Goal: Information Seeking & Learning: Learn about a topic

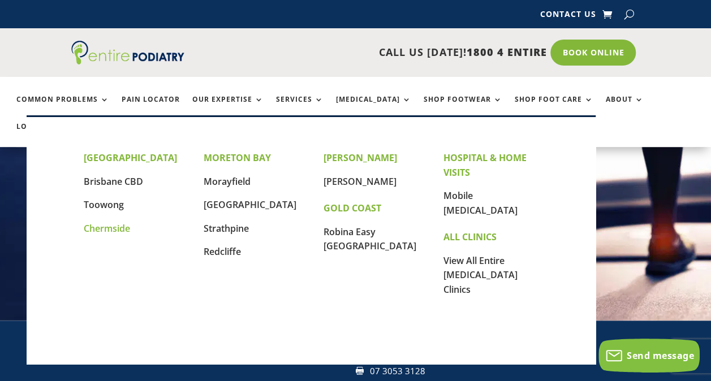
click at [110, 229] on link "Chermside" at bounding box center [107, 228] width 46 height 12
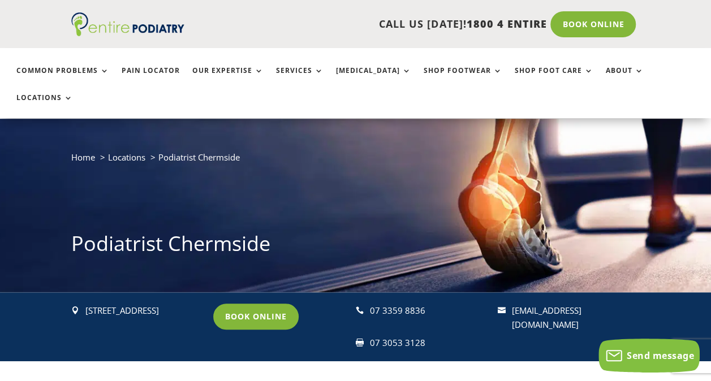
scroll to position [256, 0]
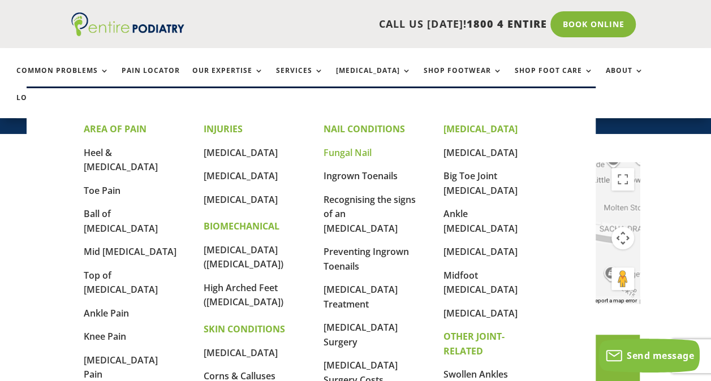
click at [349, 151] on link "Fungal Nail" at bounding box center [348, 153] width 48 height 12
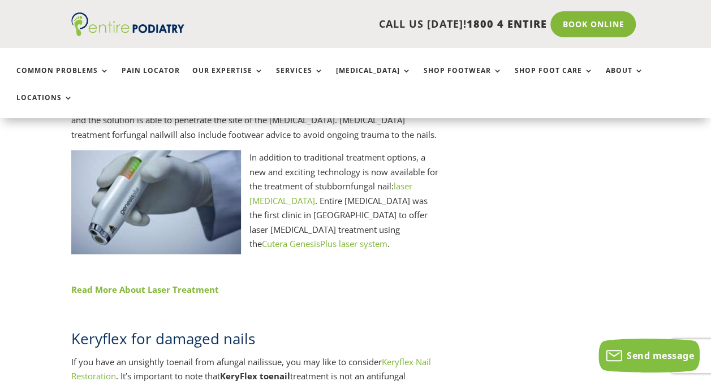
scroll to position [1177, 0]
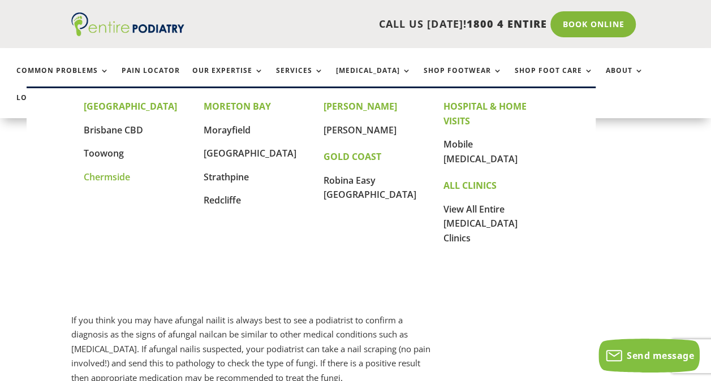
click at [93, 177] on link "Chermside" at bounding box center [107, 177] width 46 height 12
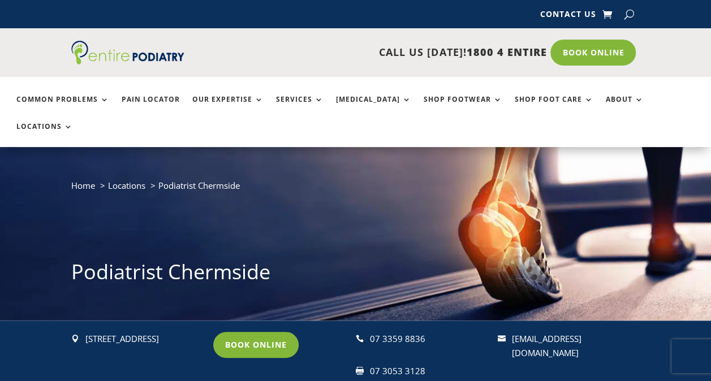
click at [11, 205] on div "Home Locations Podiatrist Chermside Podiatrist Chermside" at bounding box center [355, 234] width 711 height 174
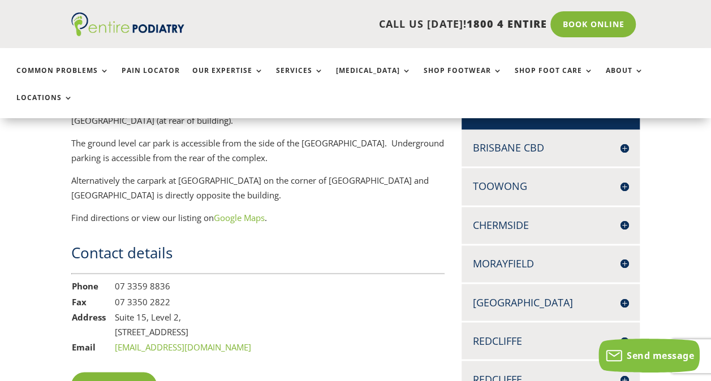
scroll to position [769, 0]
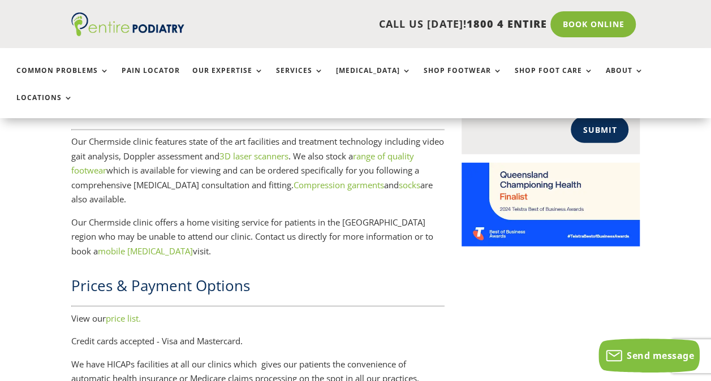
scroll to position [1566, 0]
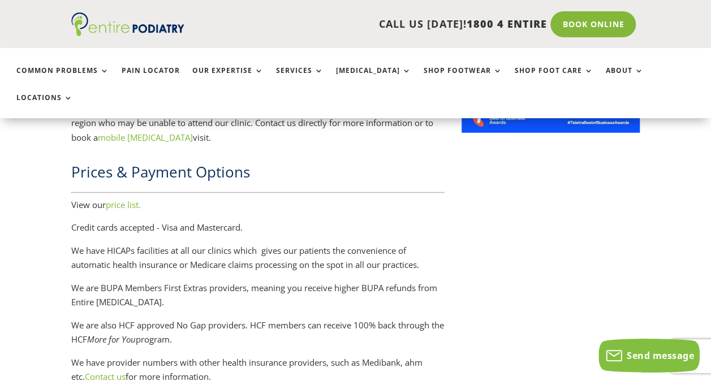
click at [110, 199] on link "price list." at bounding box center [123, 204] width 35 height 11
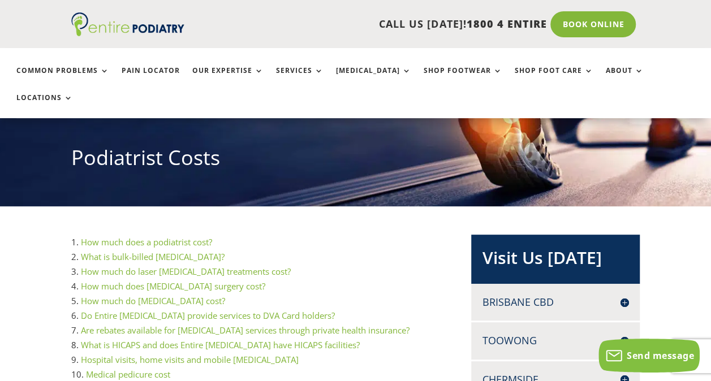
scroll to position [143, 0]
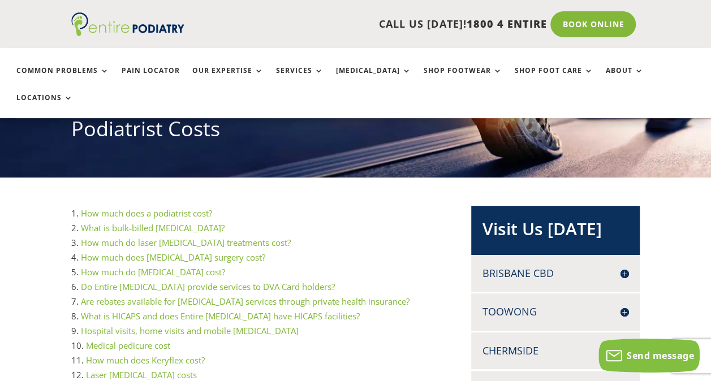
click at [132, 222] on link "What is bulk-billed podiatry?" at bounding box center [153, 227] width 144 height 11
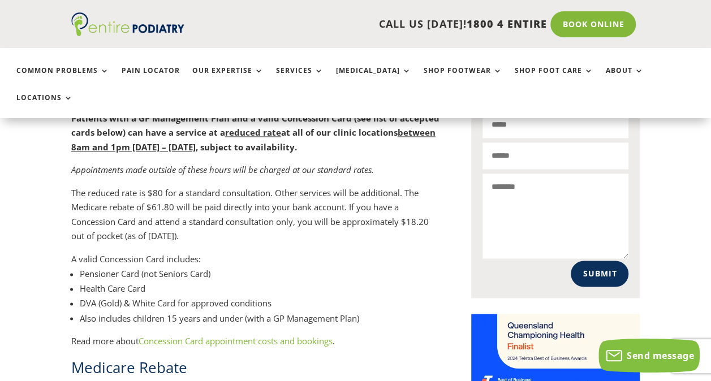
scroll to position [783, 0]
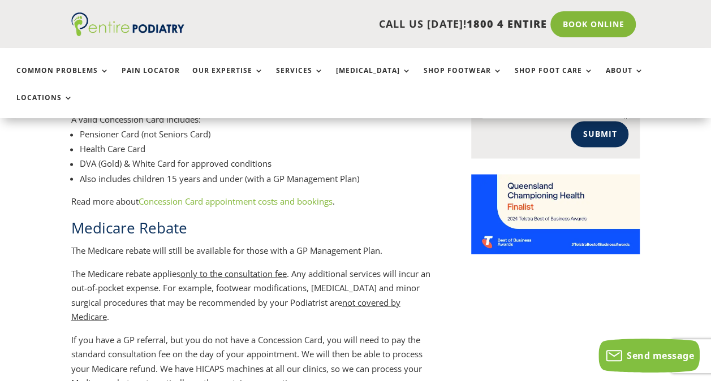
scroll to position [899, 0]
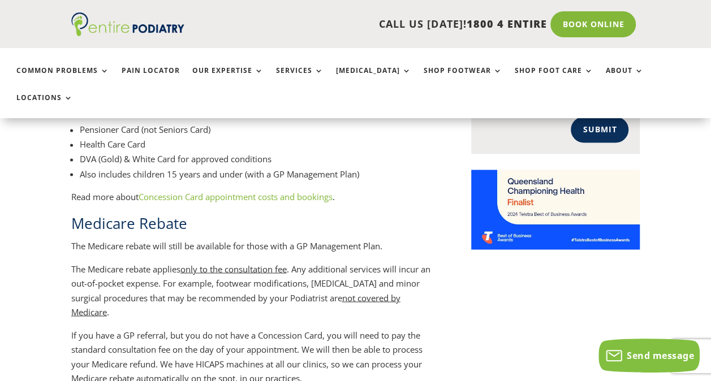
click at [241, 191] on link "Concession Card appointment costs and bookings" at bounding box center [236, 196] width 194 height 11
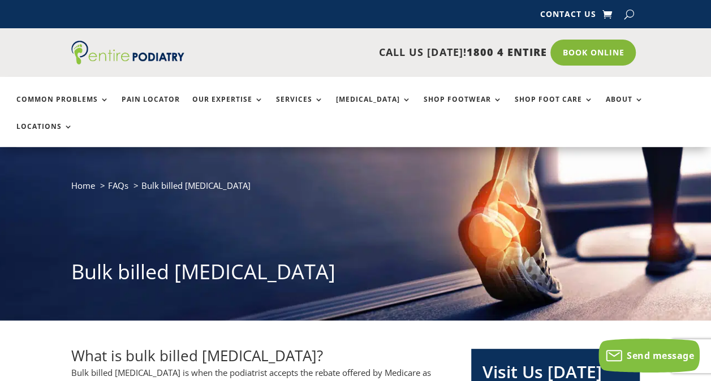
click at [16, 230] on div "Home FAQs Bulk billed [MEDICAL_DATA] Bulk billed [MEDICAL_DATA]" at bounding box center [355, 234] width 711 height 174
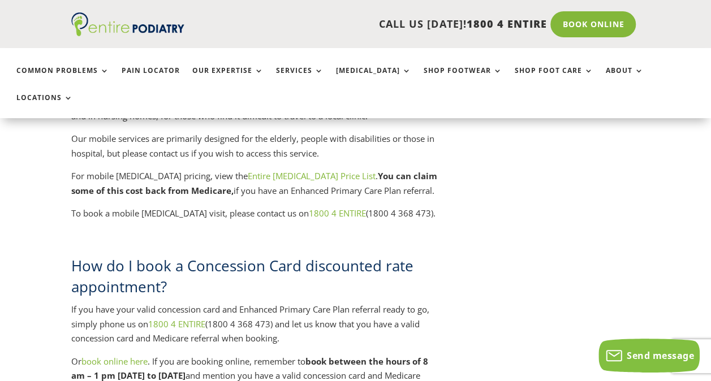
scroll to position [2379, 0]
